Goal: Browse casually

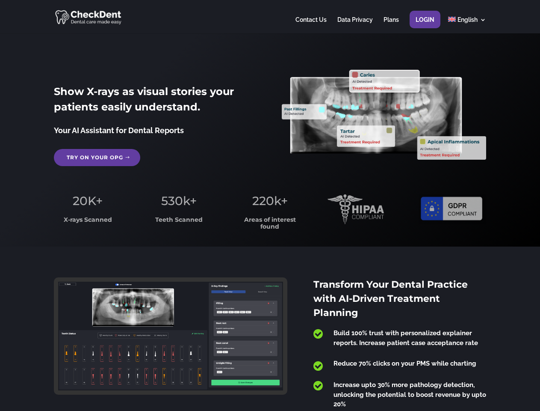
click at [270, 205] on span "220k+" at bounding box center [270, 200] width 36 height 15
click at [270, 17] on div at bounding box center [270, 16] width 432 height 33
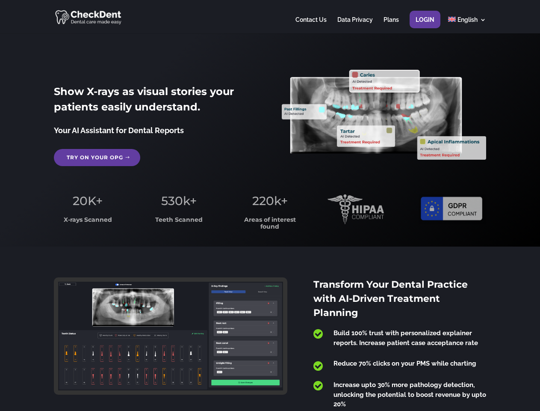
click at [270, 205] on span "220k+" at bounding box center [270, 200] width 36 height 15
click at [270, 17] on div at bounding box center [270, 16] width 432 height 33
